Goal: Find specific page/section: Find specific page/section

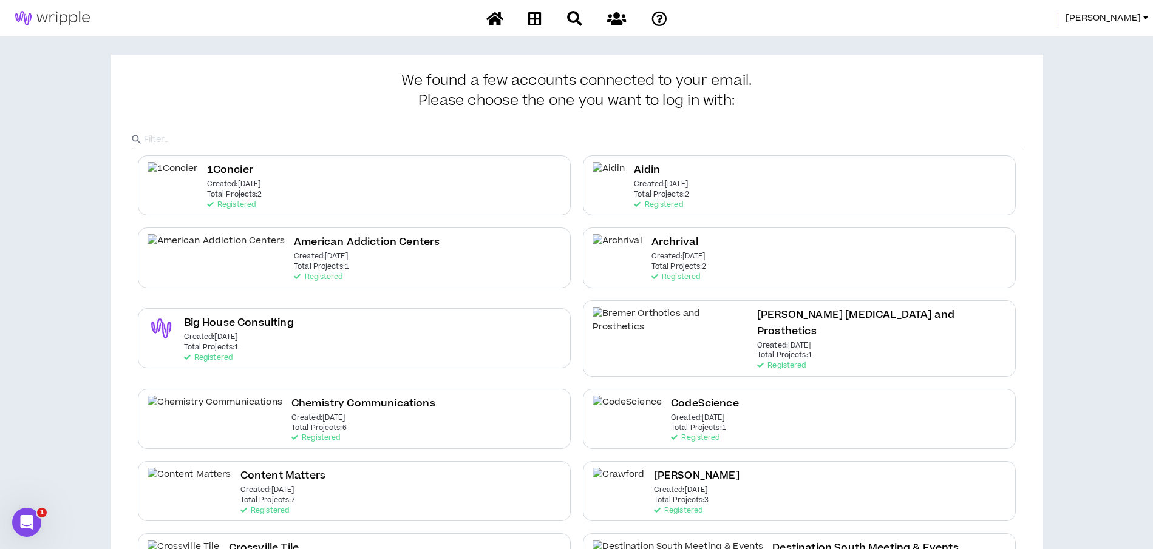
click at [1124, 7] on div "[PERSON_NAME]" at bounding box center [576, 18] width 1153 height 36
drag, startPoint x: 1124, startPoint y: 13, endPoint x: 1123, endPoint y: 20, distance: 6.8
click at [1123, 16] on span "[PERSON_NAME]" at bounding box center [1102, 18] width 75 height 13
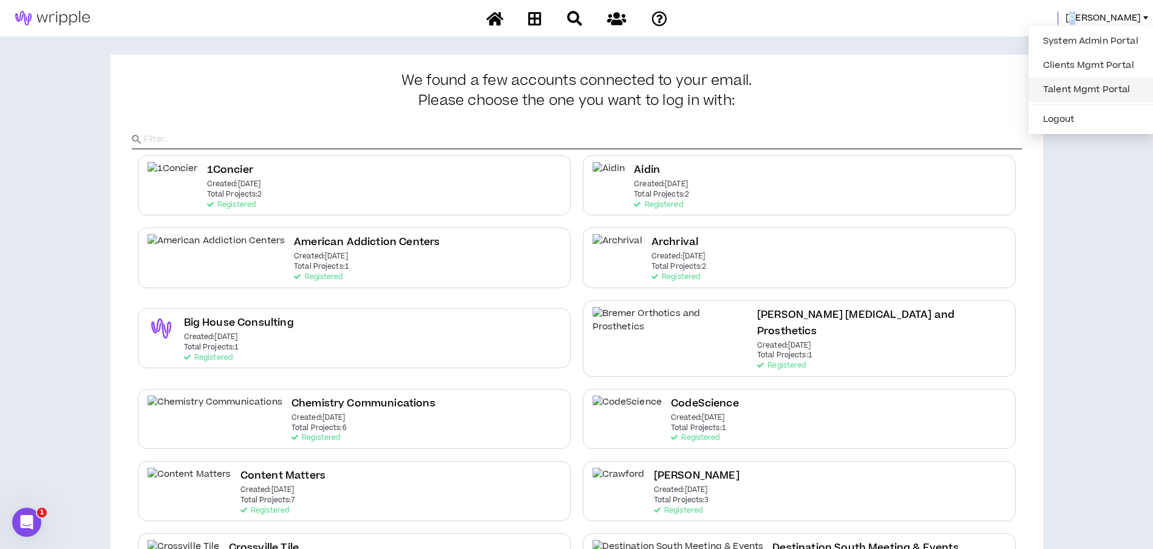
click at [1069, 81] on link "Talent Mgmt Portal" at bounding box center [1090, 90] width 110 height 18
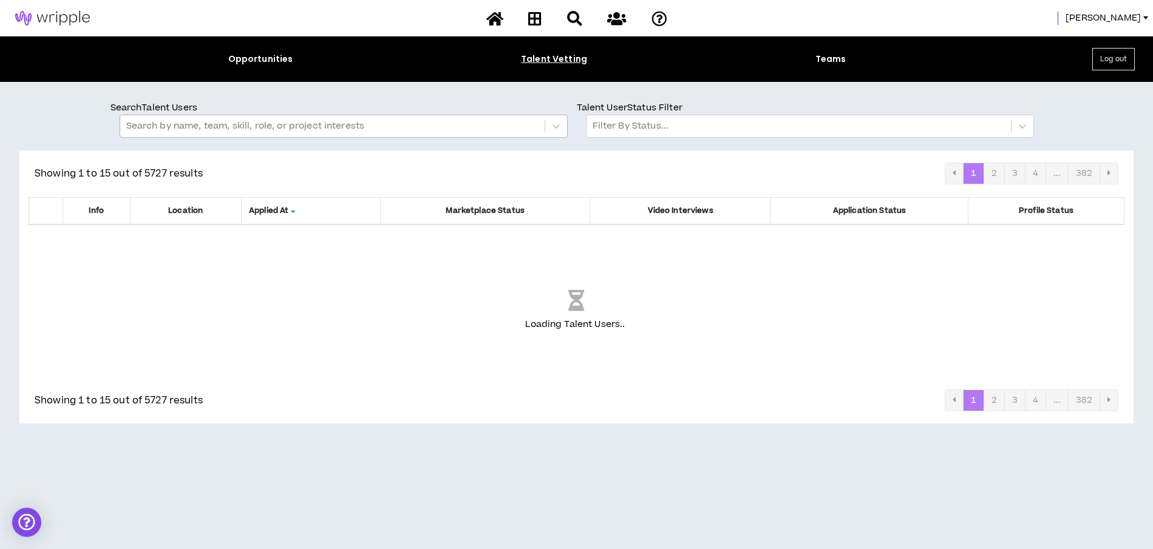
click at [154, 120] on div at bounding box center [332, 126] width 412 height 16
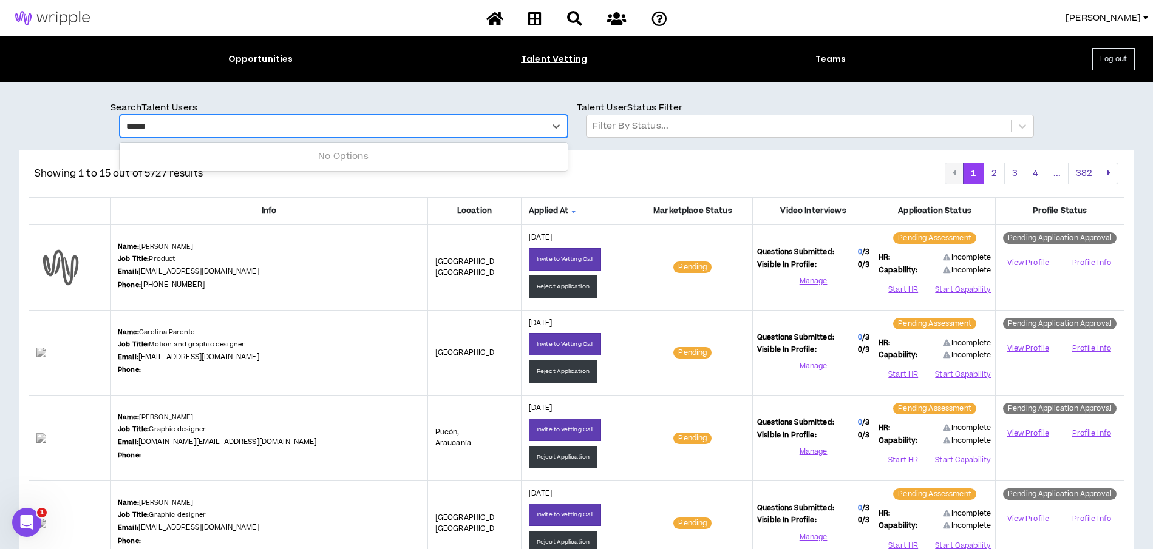
type input "*******"
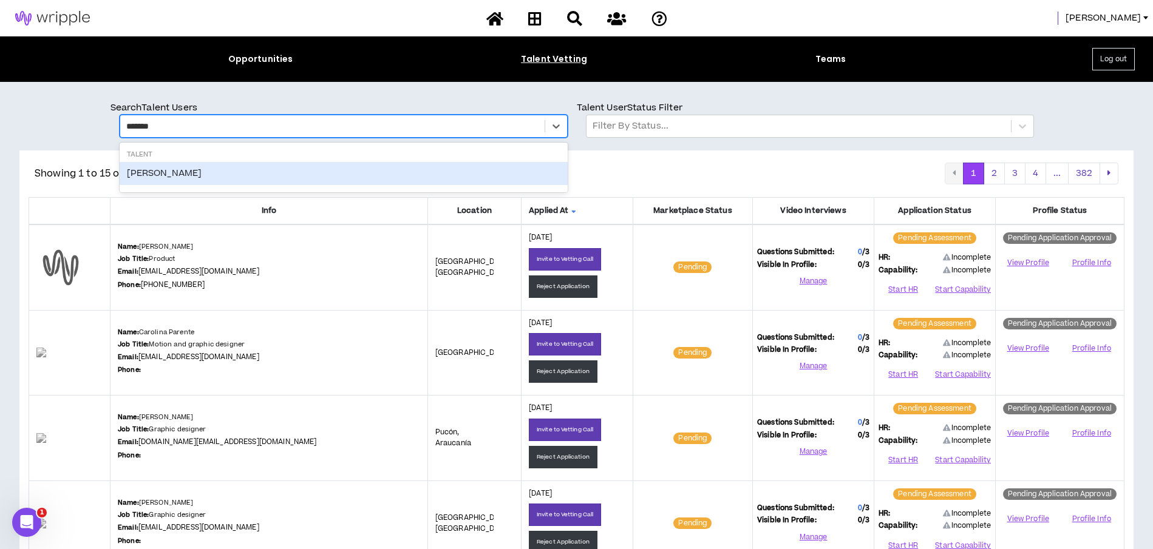
click at [166, 170] on div "Kamille Wilkinson-Mitchell" at bounding box center [344, 173] width 448 height 23
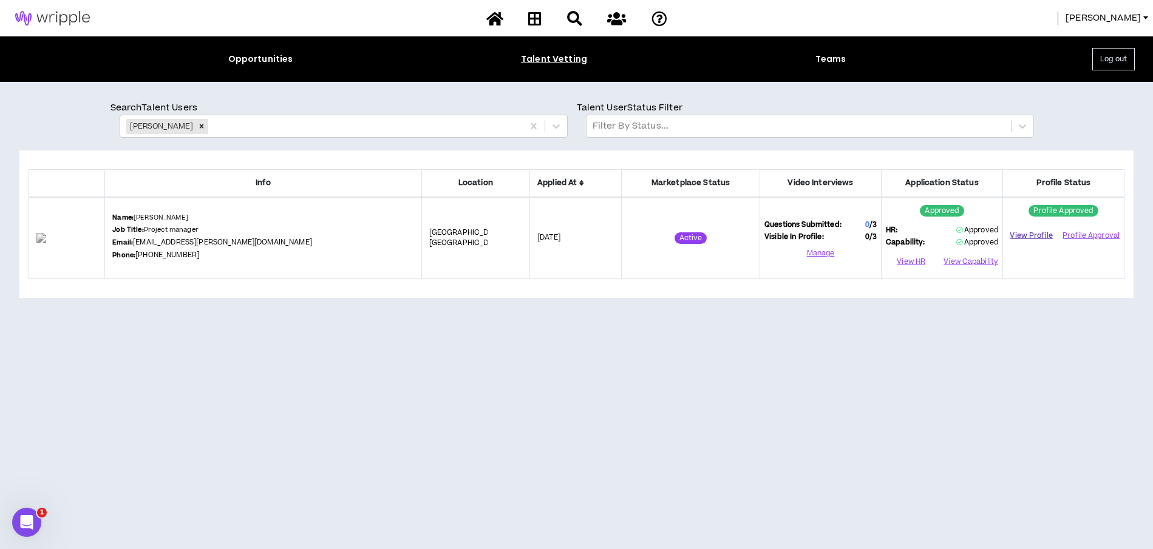
click at [1027, 237] on link "View Profile" at bounding box center [1031, 235] width 48 height 21
click at [206, 124] on icon "Remove Kamille Wilkinson-Mitchell" at bounding box center [201, 126] width 8 height 8
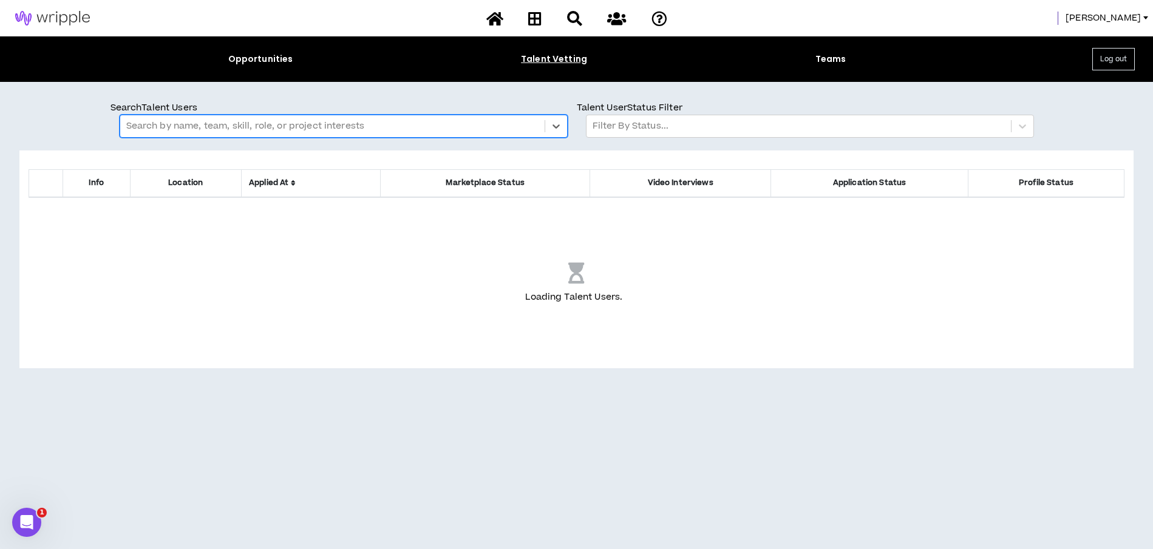
click at [241, 126] on div at bounding box center [332, 126] width 412 height 16
type input "****"
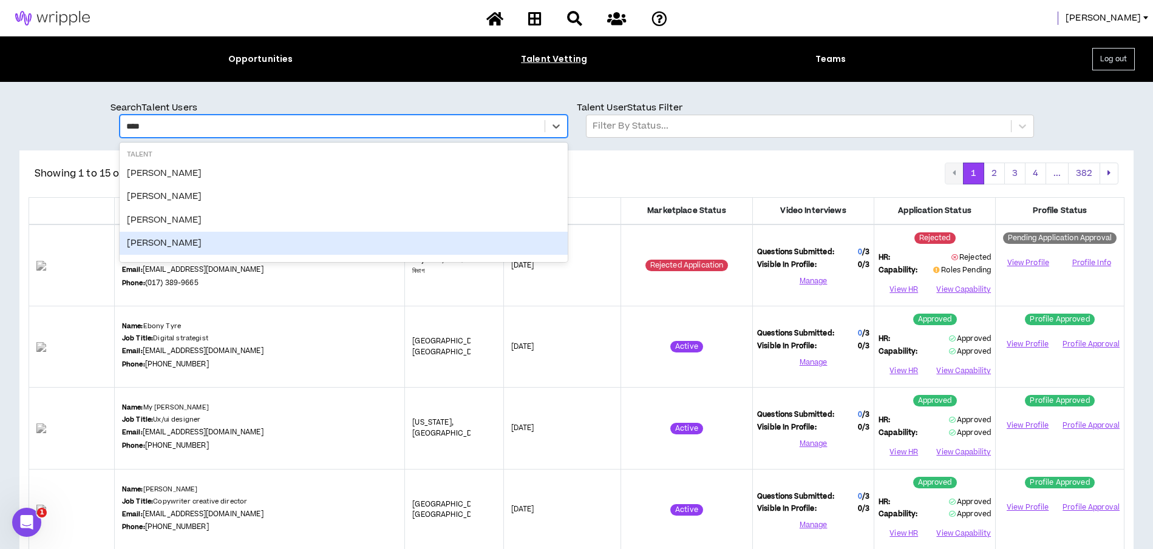
click at [164, 240] on div "Asia Lewis" at bounding box center [344, 243] width 448 height 23
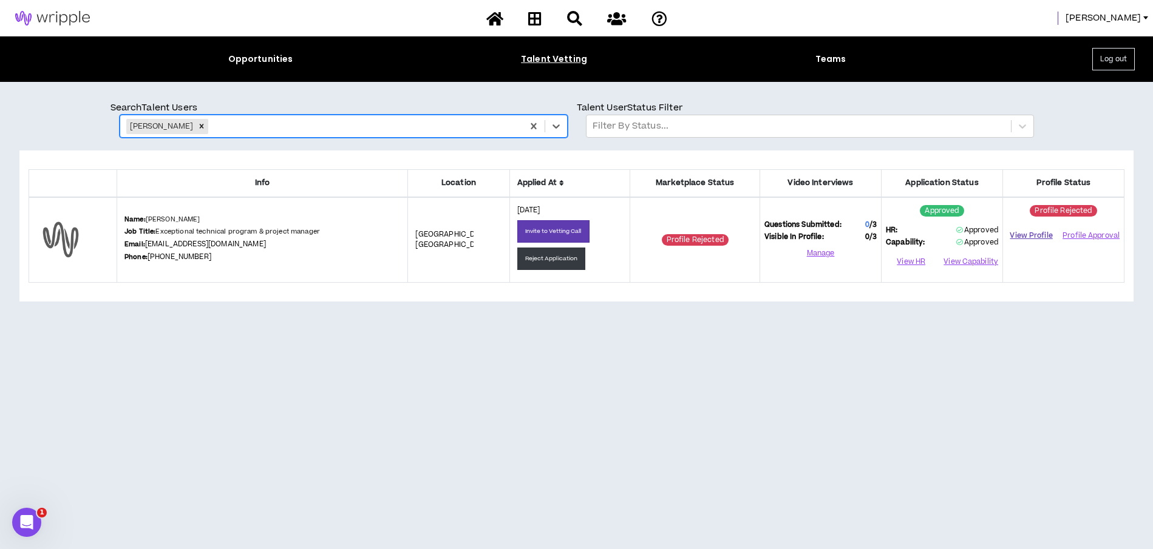
click at [1023, 234] on link "View Profile" at bounding box center [1031, 235] width 48 height 21
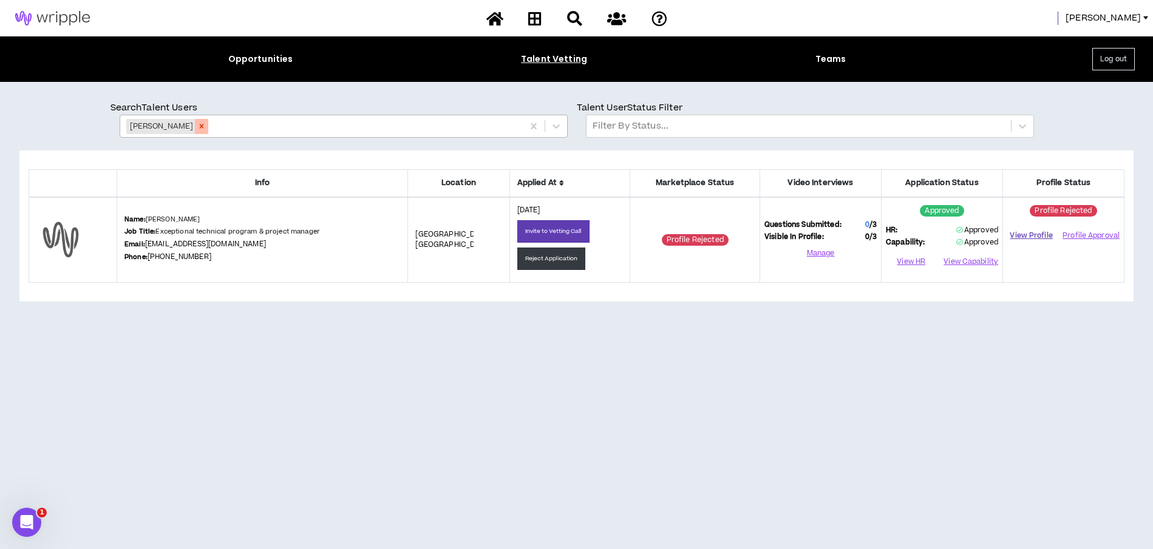
click at [200, 126] on icon "Remove Asia Lewis" at bounding box center [202, 126] width 4 height 4
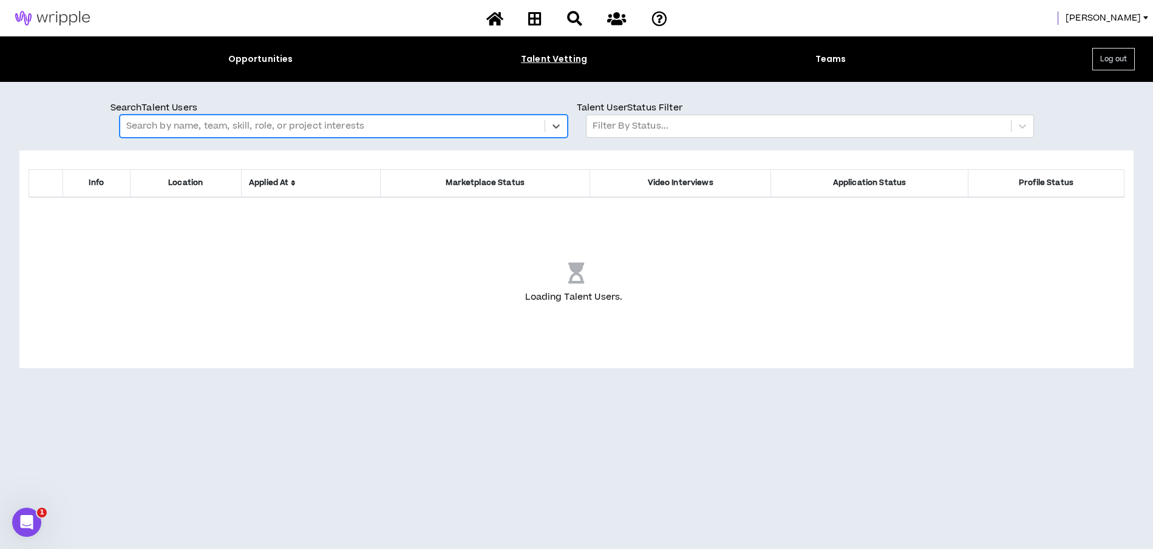
click at [178, 126] on div at bounding box center [332, 126] width 412 height 16
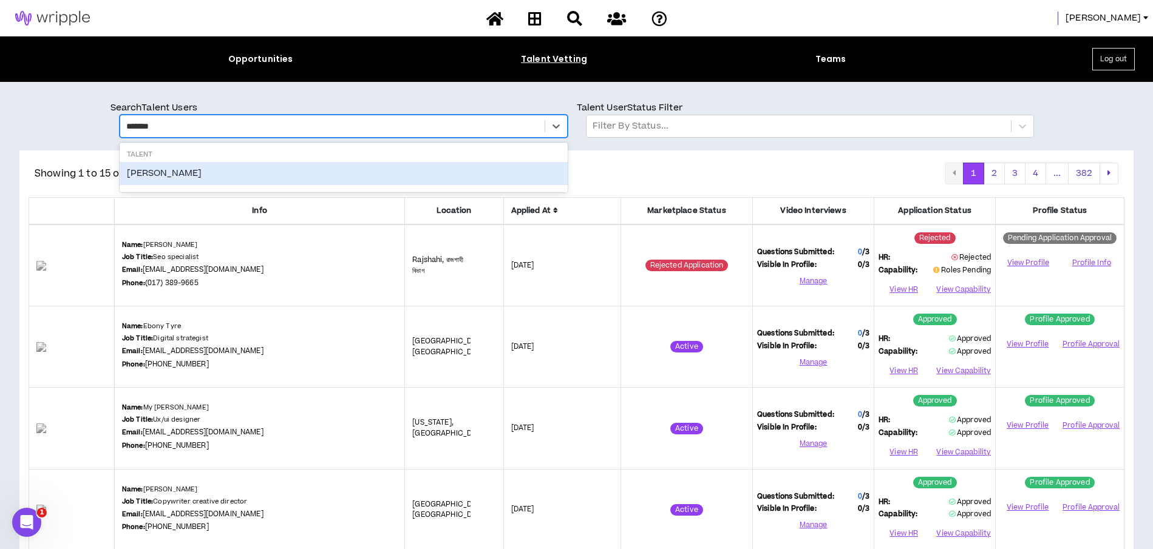
type input "*******"
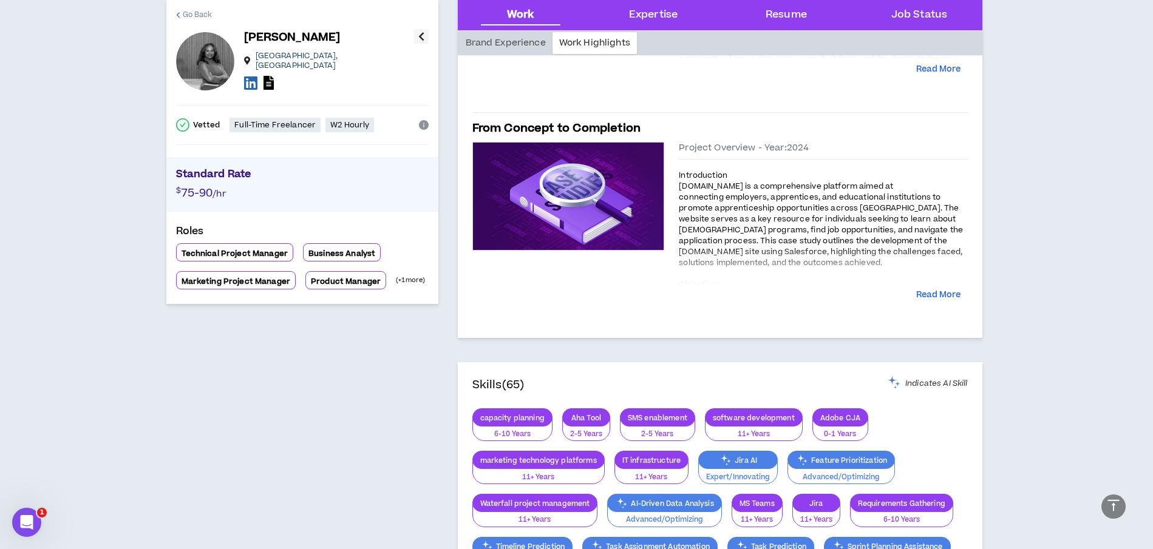
scroll to position [452, 0]
click at [194, 13] on span "Go Back" at bounding box center [198, 15] width 30 height 12
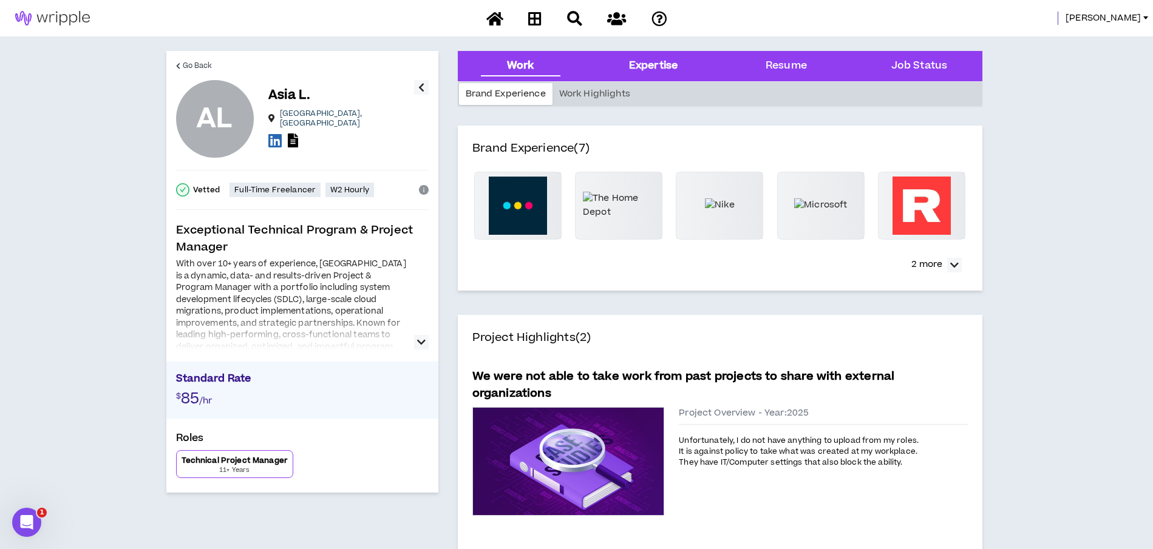
click at [662, 59] on div "Expertise" at bounding box center [653, 66] width 49 height 16
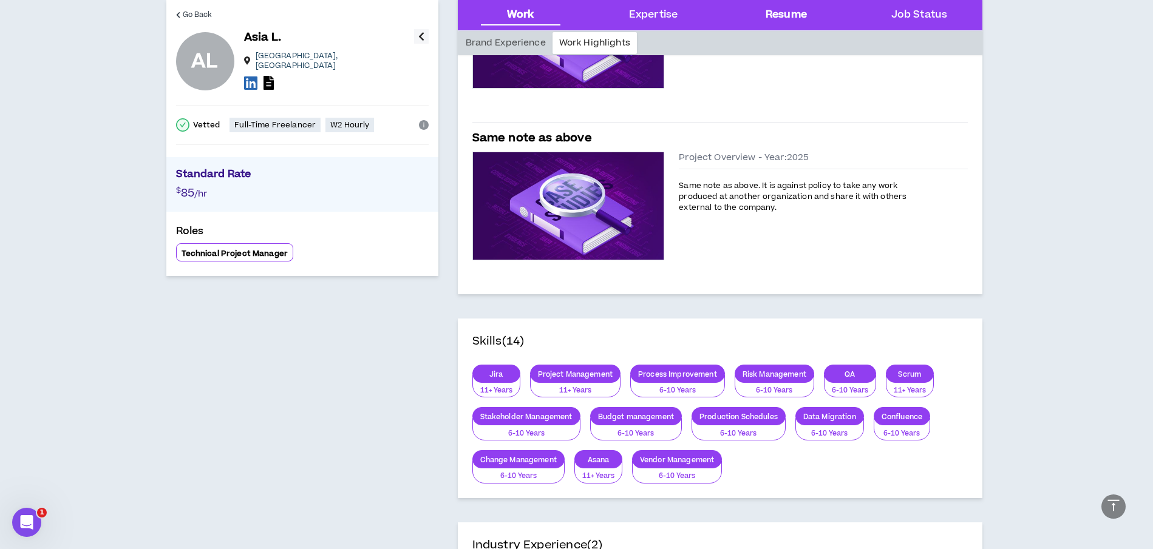
scroll to position [425, 0]
